Goal: Task Accomplishment & Management: Manage account settings

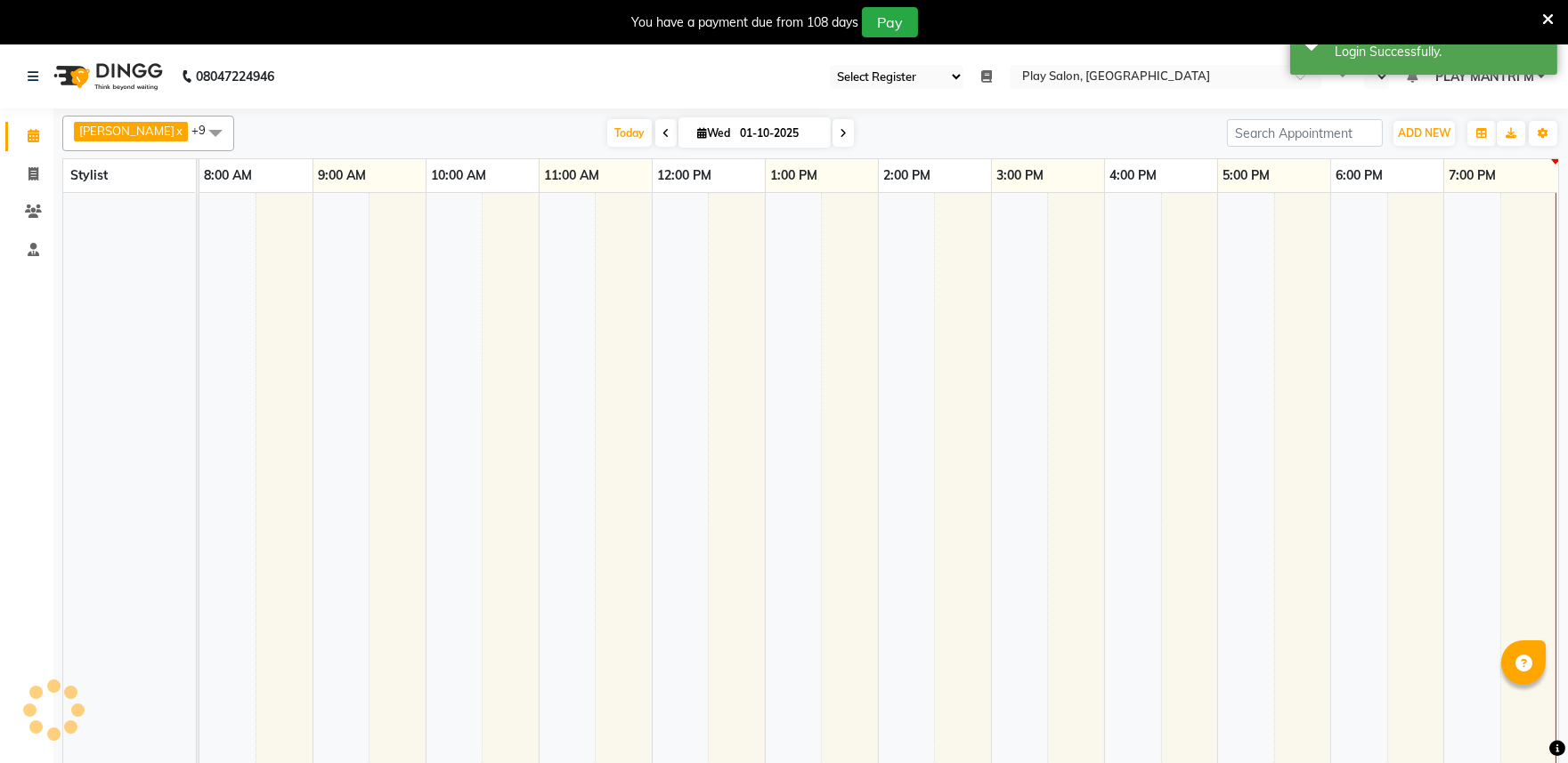
select select "89"
select select "en"
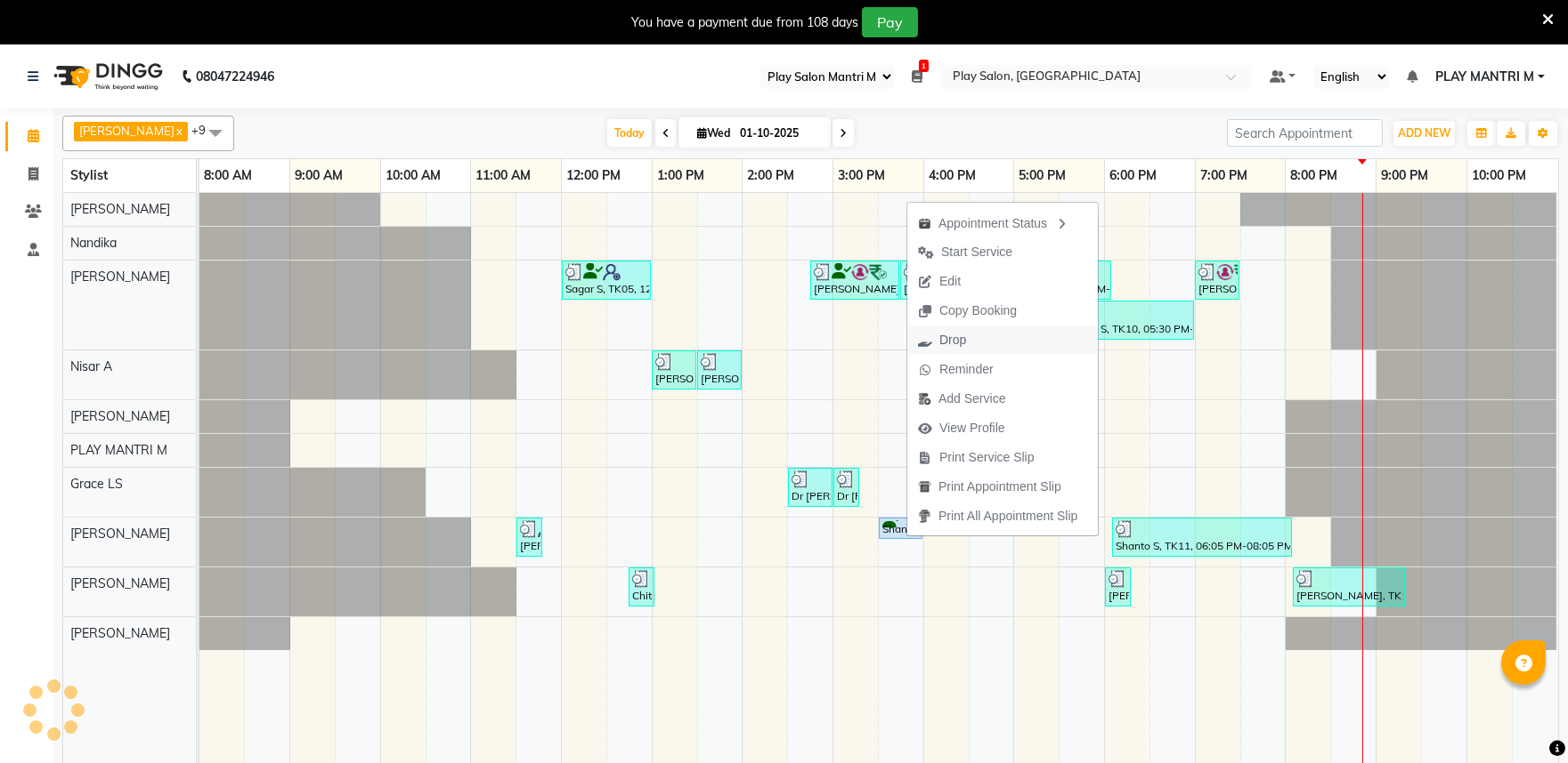
click at [957, 341] on span "Drop" at bounding box center [952, 340] width 26 height 18
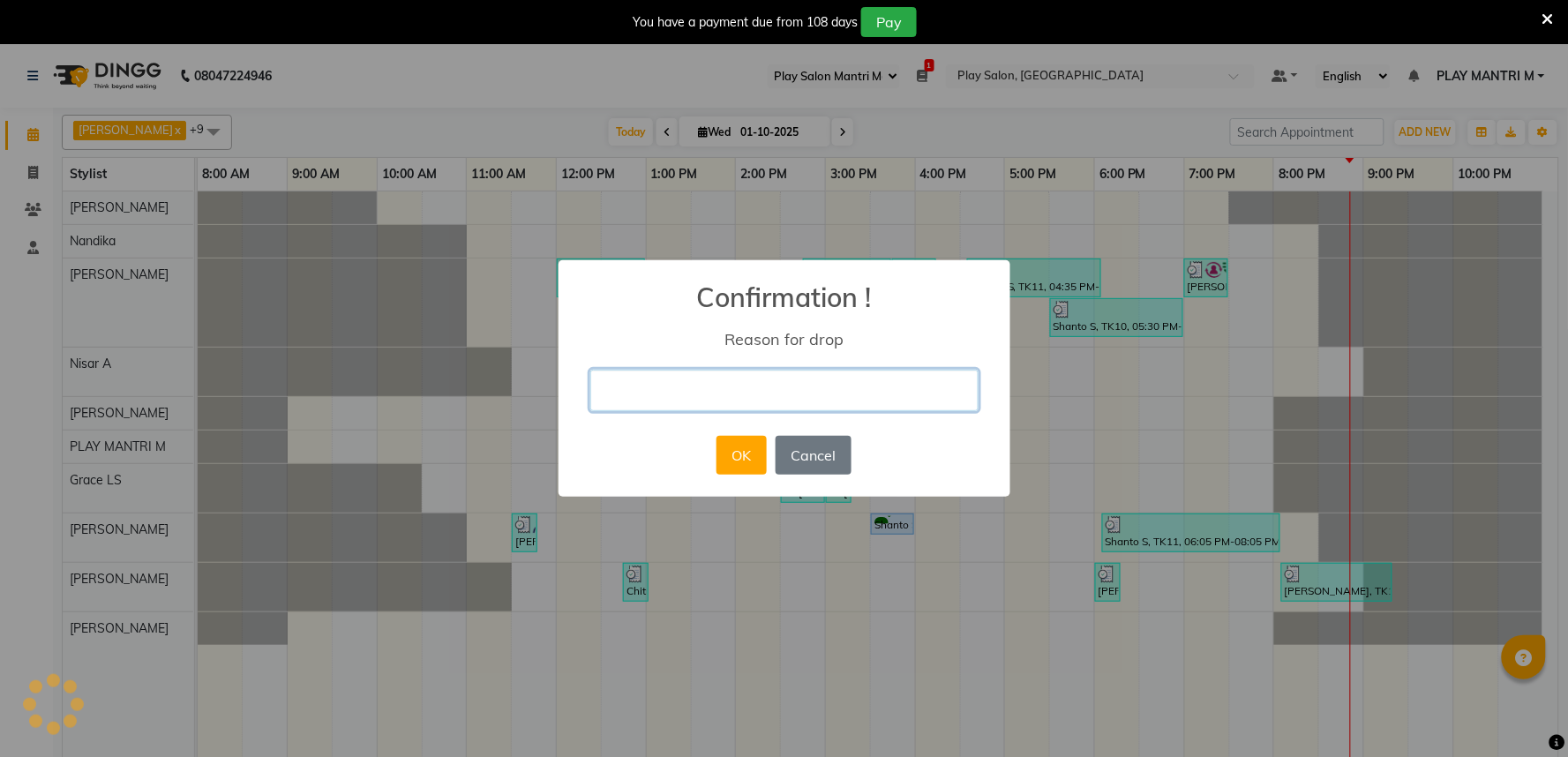
click at [749, 403] on input "text" at bounding box center [784, 391] width 388 height 42
type input "DOUBLE APPOINTMENT"
click at [743, 462] on button "OK" at bounding box center [741, 455] width 51 height 39
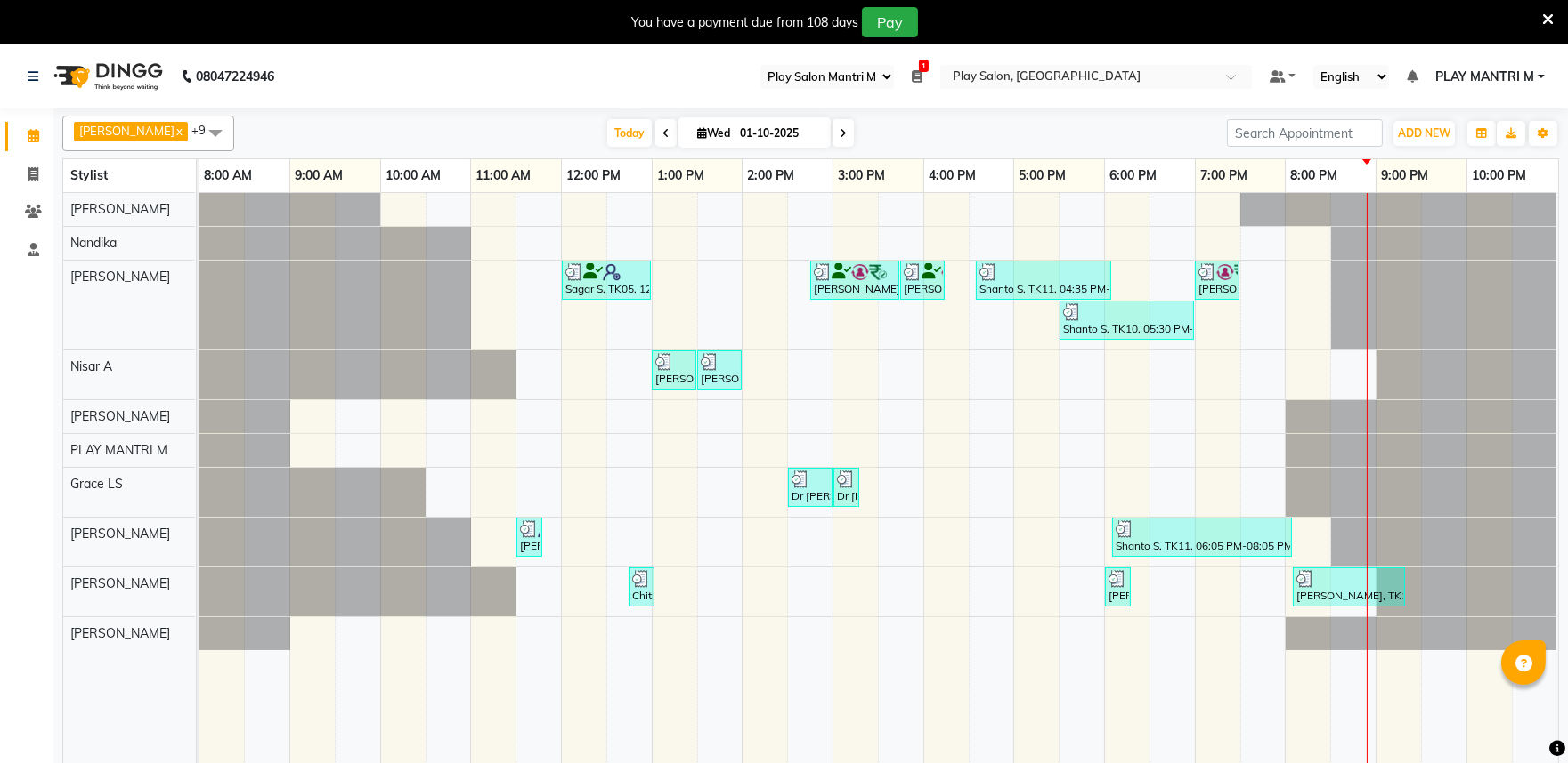
click at [922, 78] on icon at bounding box center [917, 77] width 11 height 13
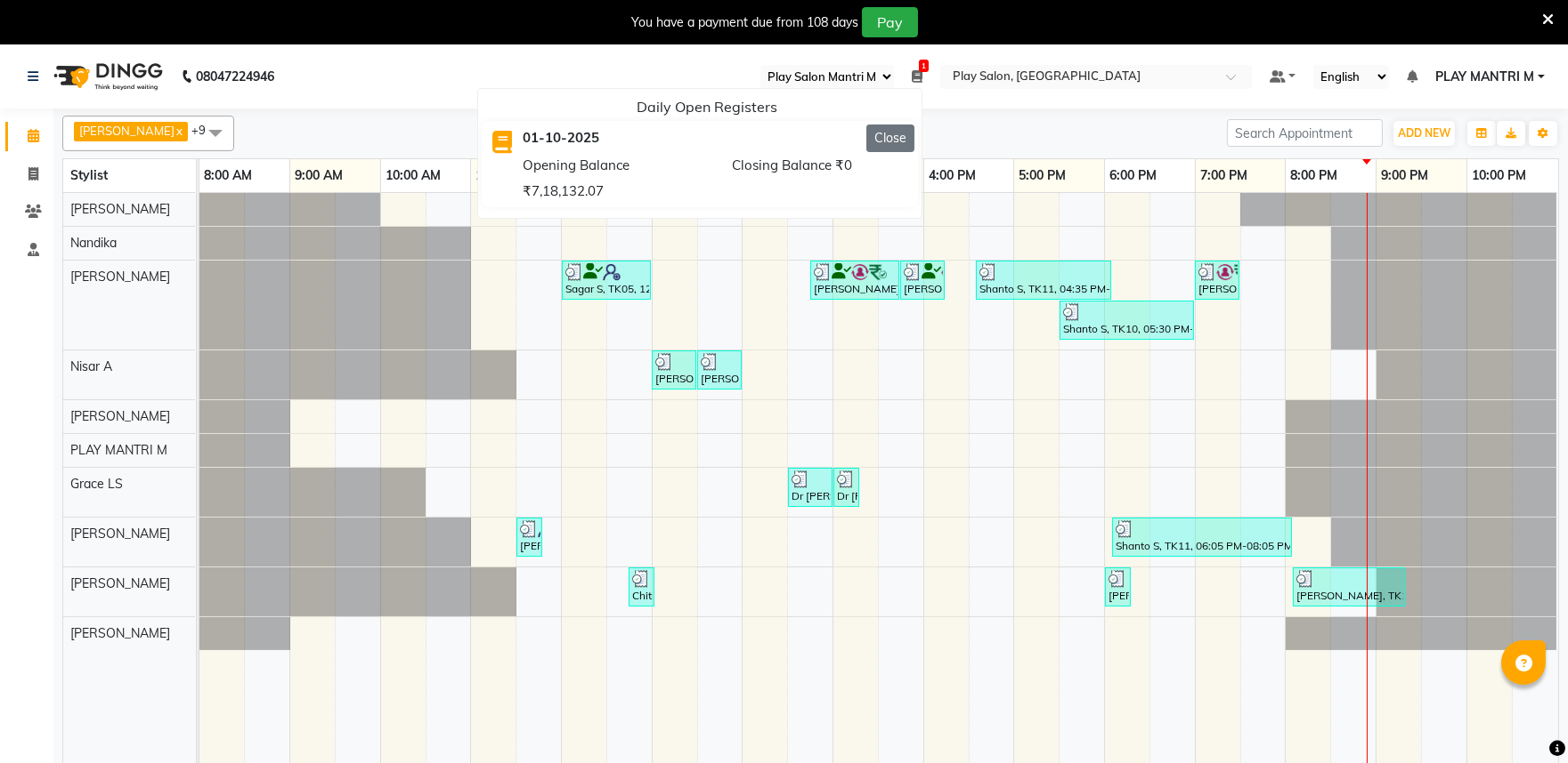
click at [903, 139] on button "Close" at bounding box center [890, 139] width 48 height 27
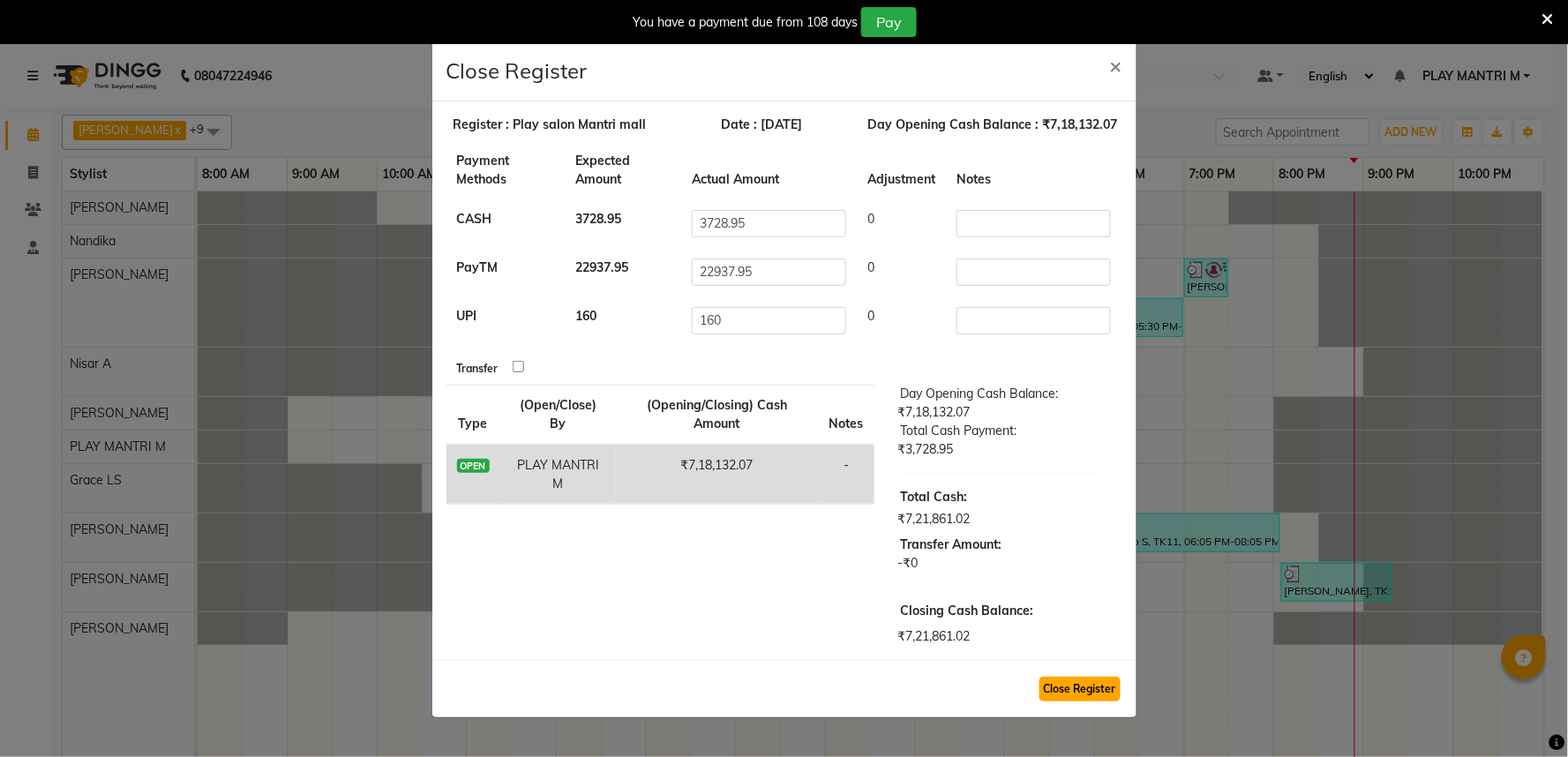
click at [1082, 697] on button "Close Register" at bounding box center [1081, 689] width 81 height 24
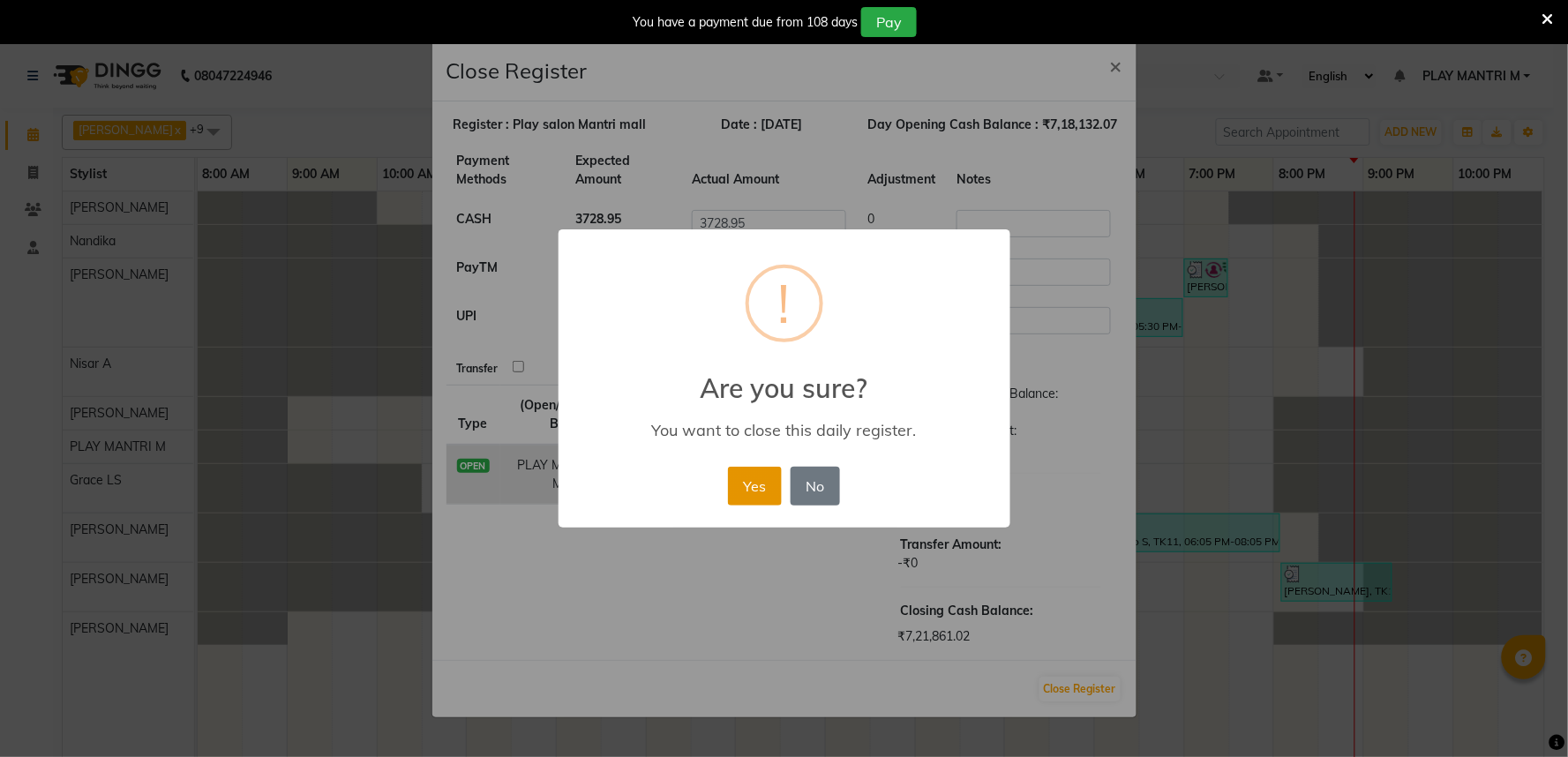
click at [759, 482] on button "Yes" at bounding box center [755, 486] width 54 height 39
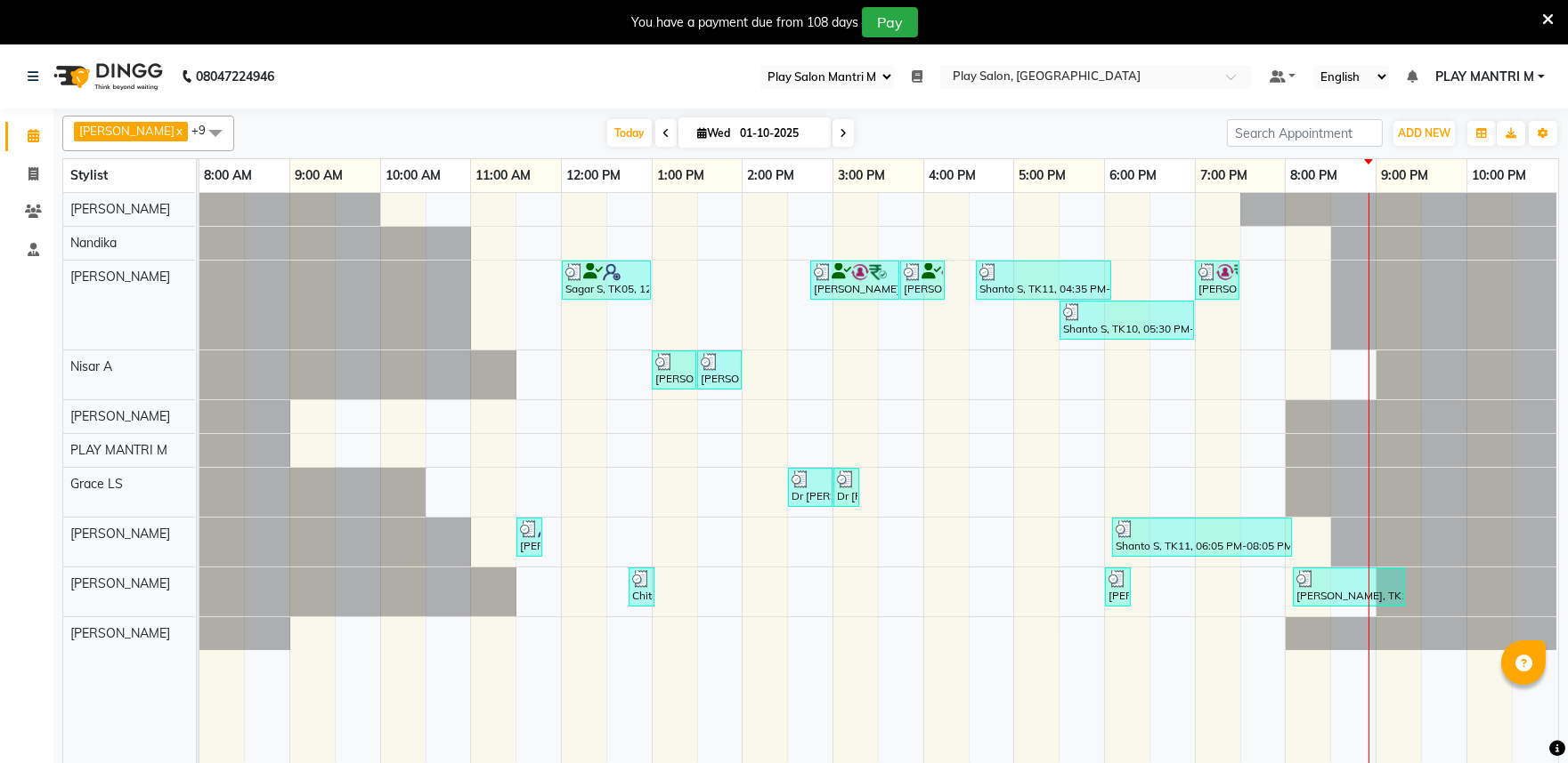
click at [1488, 77] on span "PLAY MANTRI M" at bounding box center [1484, 77] width 99 height 18
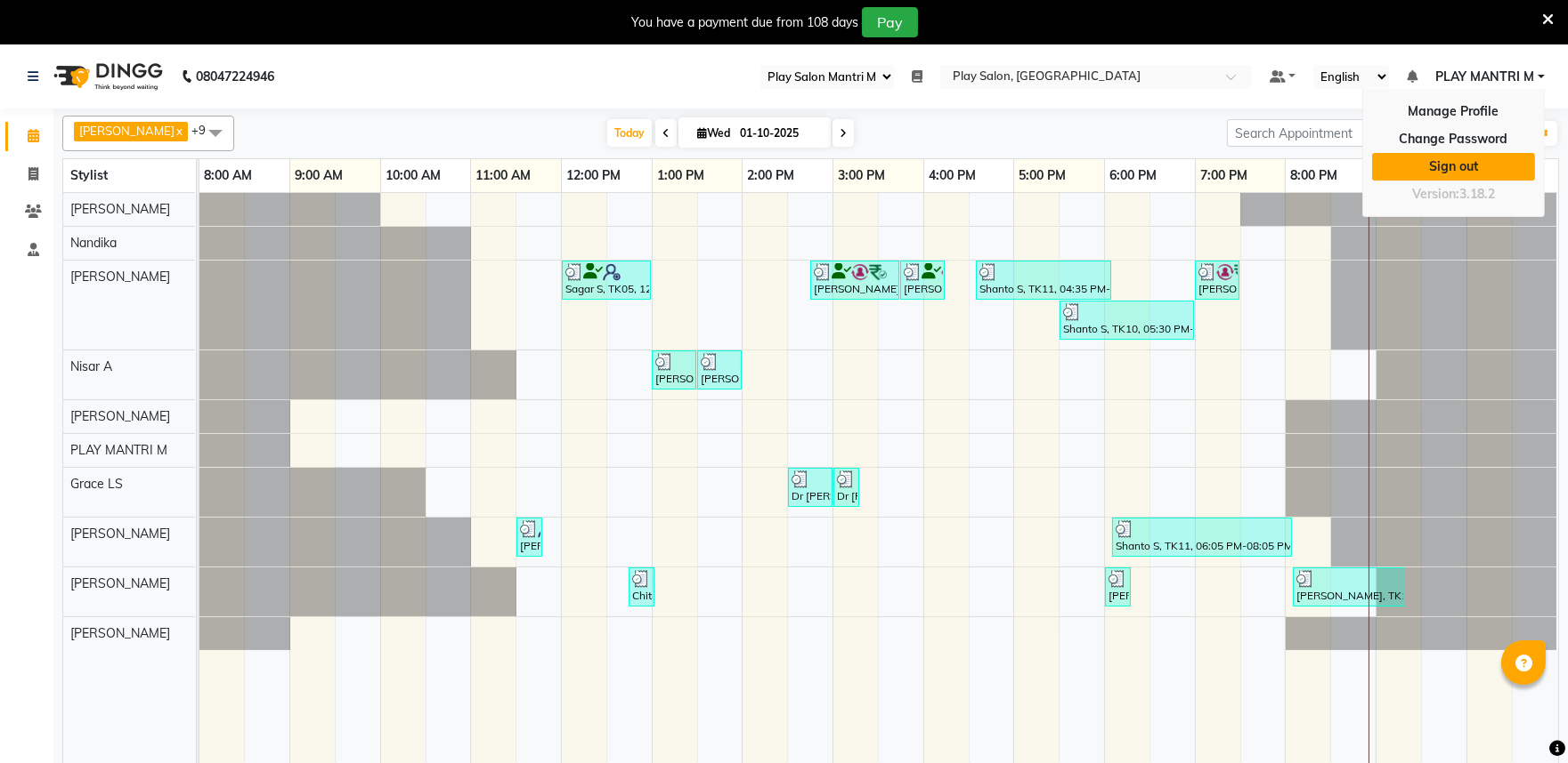
click at [1446, 164] on link "Sign out" at bounding box center [1453, 167] width 163 height 27
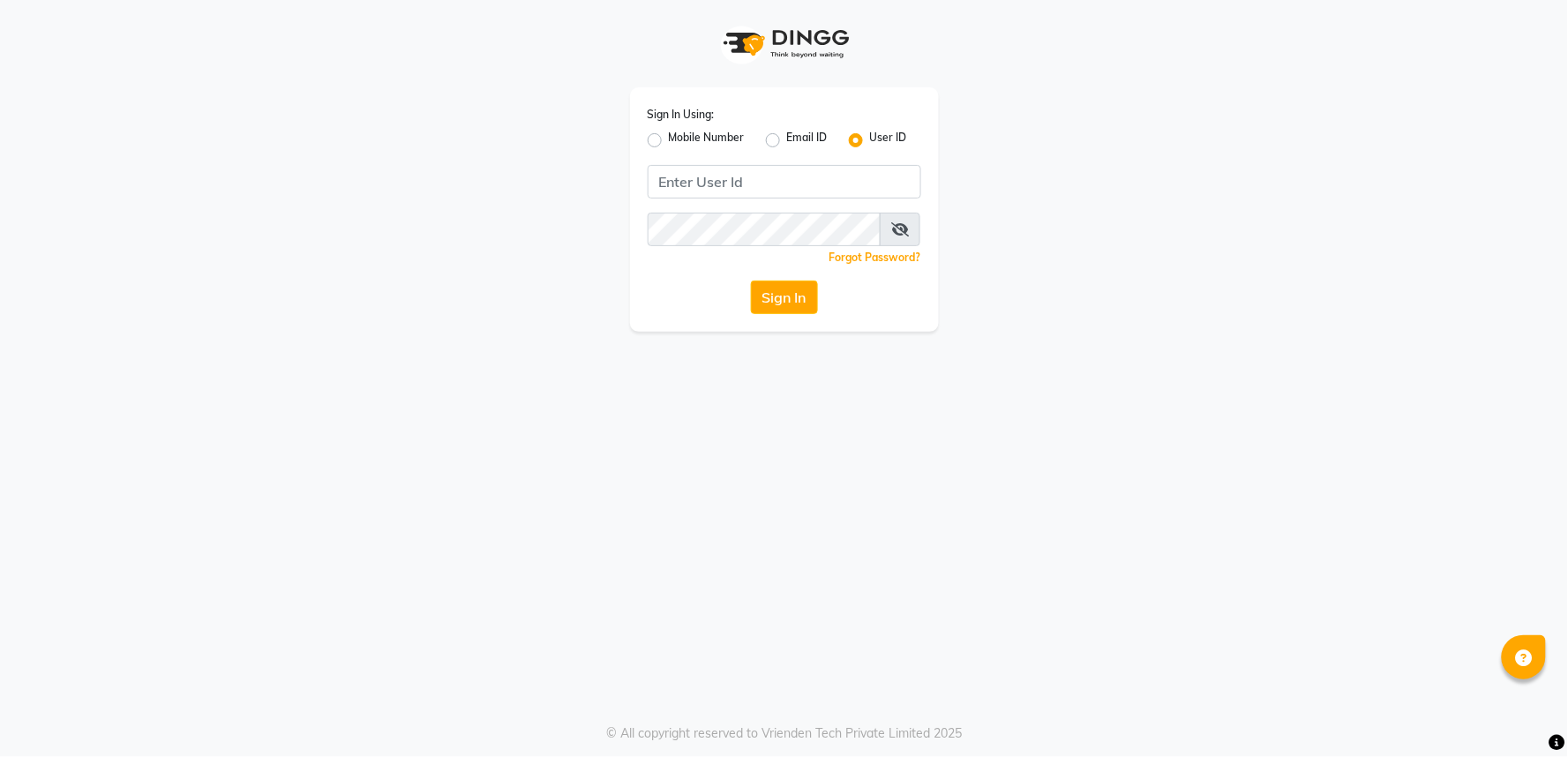
click at [669, 139] on label "Mobile Number" at bounding box center [707, 139] width 76 height 21
click at [669, 139] on input "Mobile Number" at bounding box center [675, 135] width 12 height 12
radio input "true"
radio input "false"
click at [742, 184] on input "Username" at bounding box center [814, 182] width 214 height 33
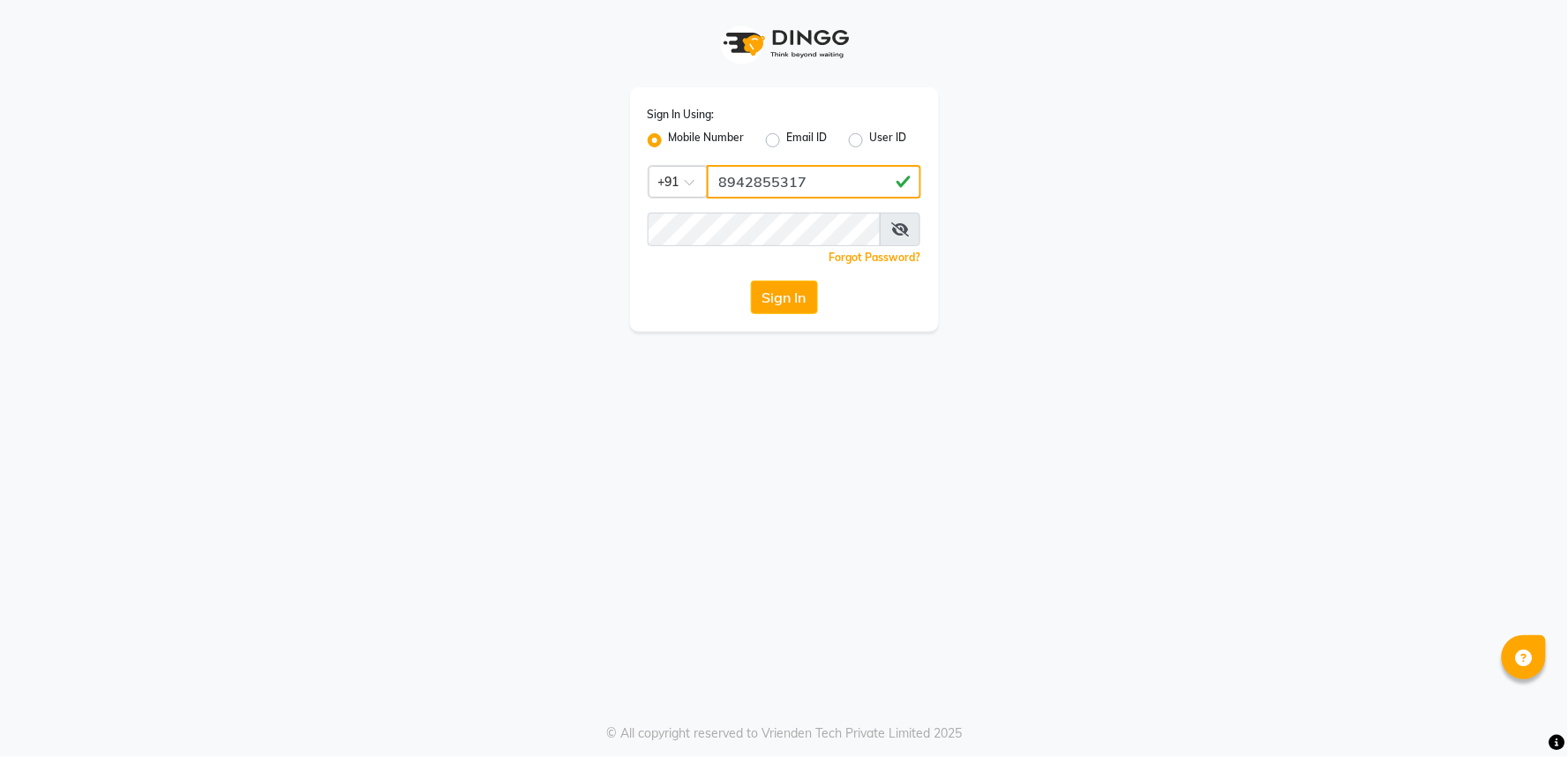
type input "8942855317"
drag, startPoint x: 901, startPoint y: 228, endPoint x: 894, endPoint y: 247, distance: 20.2
click at [901, 228] on icon at bounding box center [901, 230] width 18 height 14
click at [814, 296] on button "Sign In" at bounding box center [785, 297] width 67 height 33
